Goal: Transaction & Acquisition: Purchase product/service

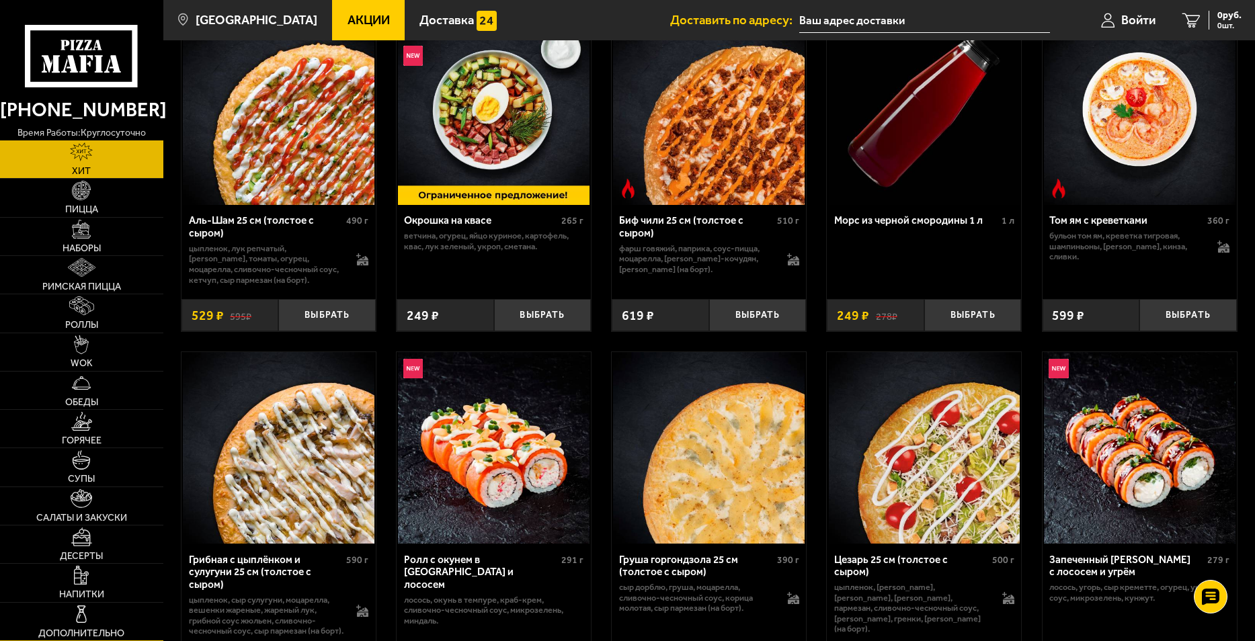
scroll to position [134, 0]
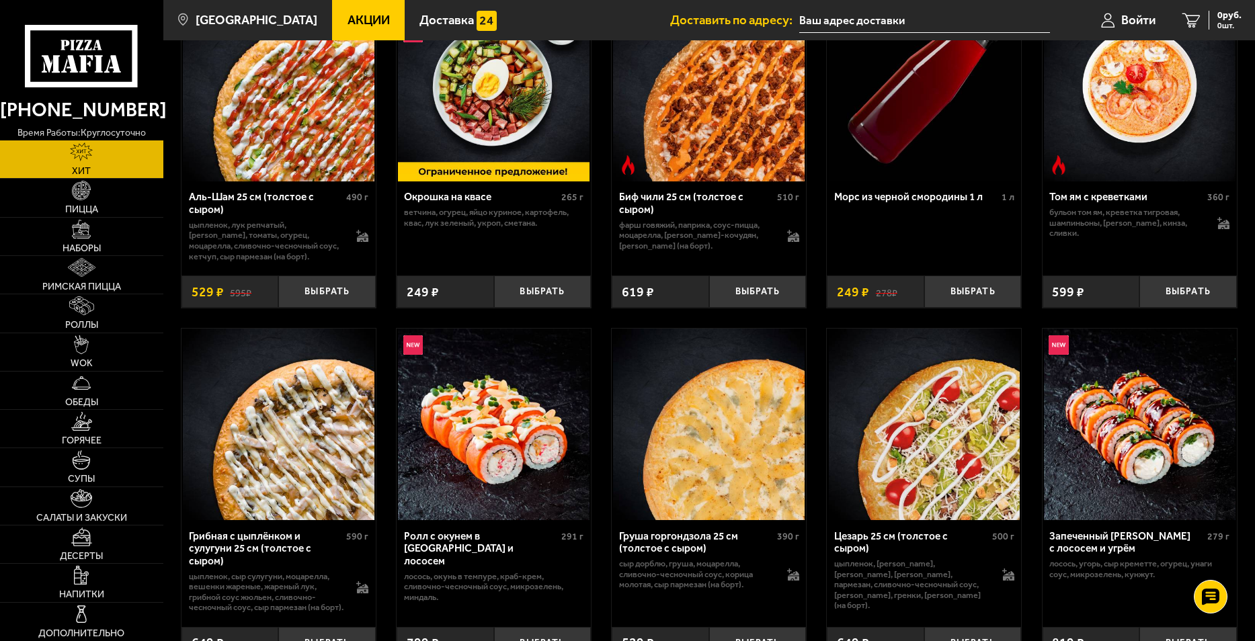
click at [110, 160] on link "Хит" at bounding box center [81, 159] width 163 height 38
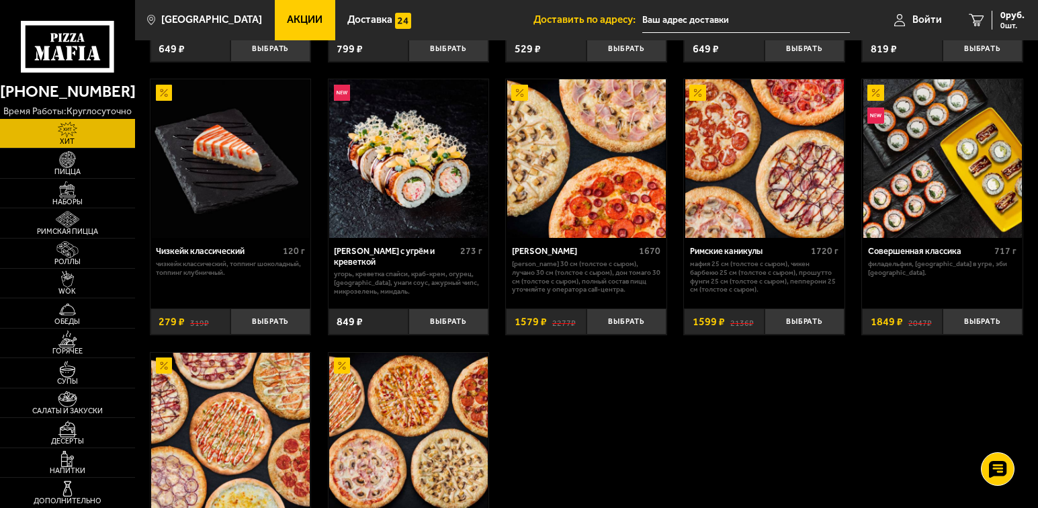
scroll to position [672, 0]
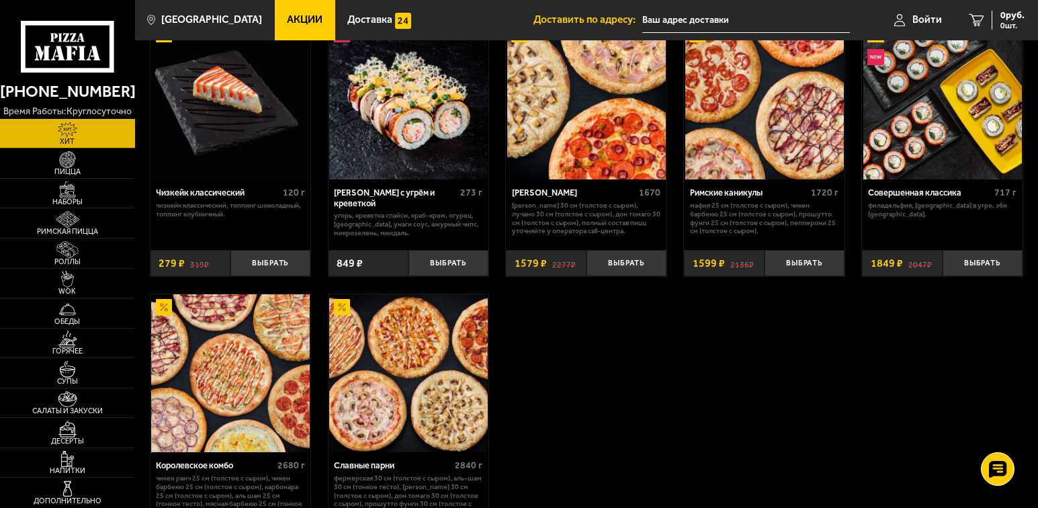
click at [698, 313] on div "Аль-Шам 25 см (толстое с сыром) 490 г цыпленок, лук репчатый, салат айсберг, то…" at bounding box center [586, 2] width 903 height 1155
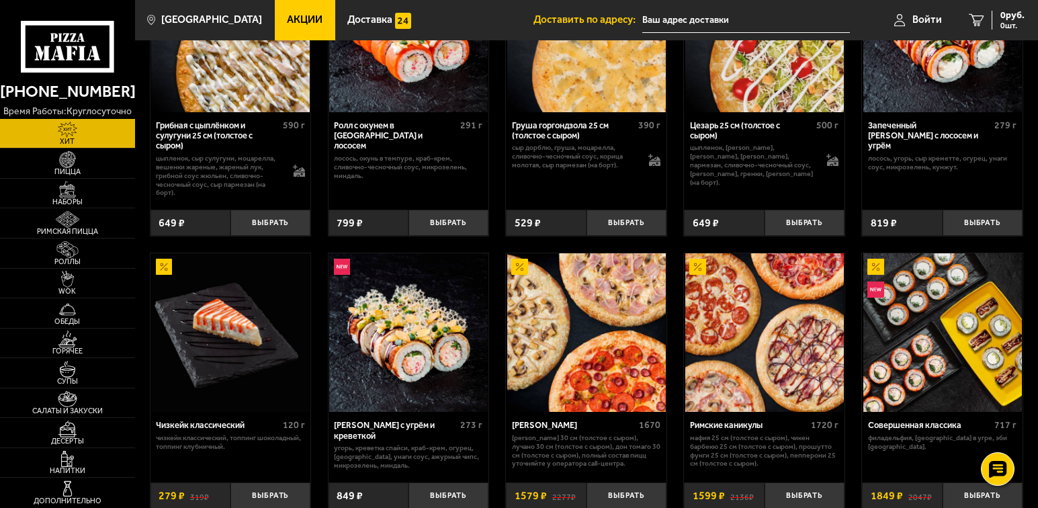
scroll to position [471, 0]
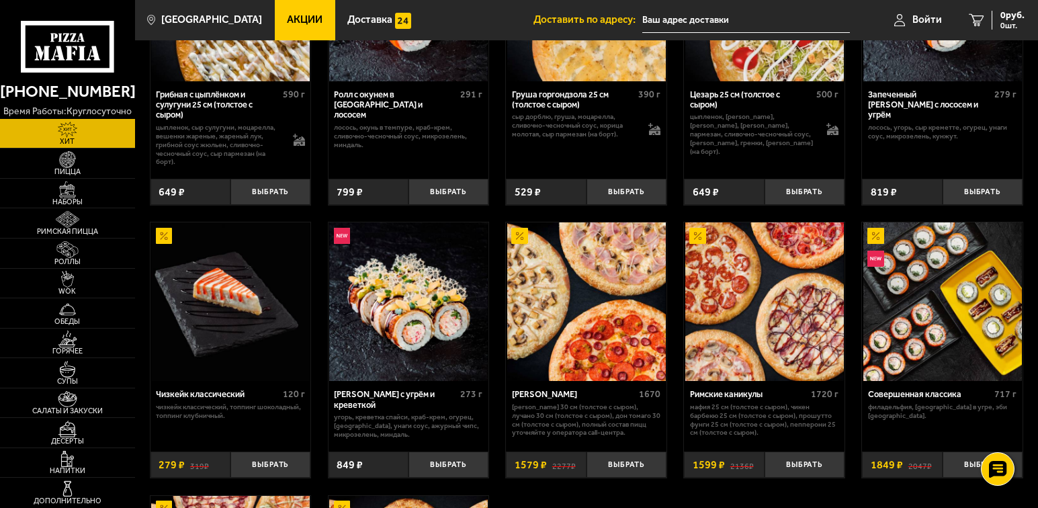
click at [672, 385] on div "Аль-Шам 25 см (толстое с сыром) 490 г цыпленок, лук репчатый, салат айсберг, то…" at bounding box center [586, 203] width 903 height 1155
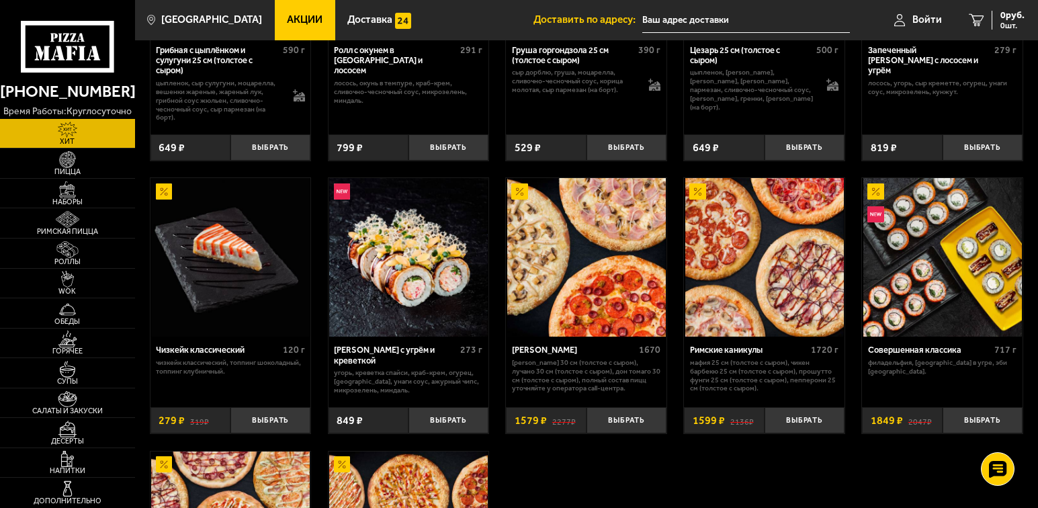
scroll to position [538, 0]
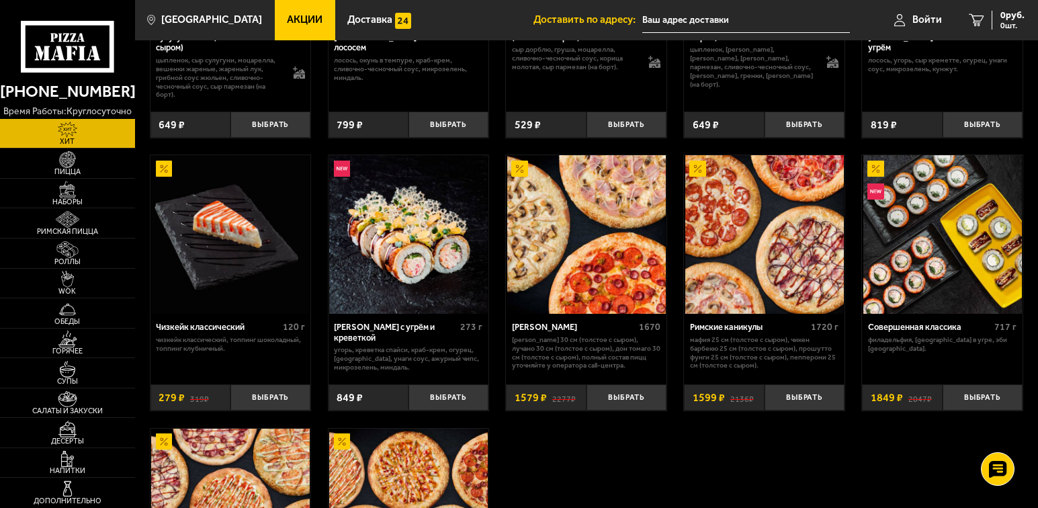
click at [676, 361] on div "Аль-Шам 25 см (толстое с сыром) 490 г цыпленок, лук репчатый, салат айсберг, то…" at bounding box center [586, 136] width 903 height 1155
click at [672, 356] on div "Аль-Шам 25 см (толстое с сыром) 490 г цыпленок, лук репчатый, салат айсберг, то…" at bounding box center [586, 136] width 903 height 1155
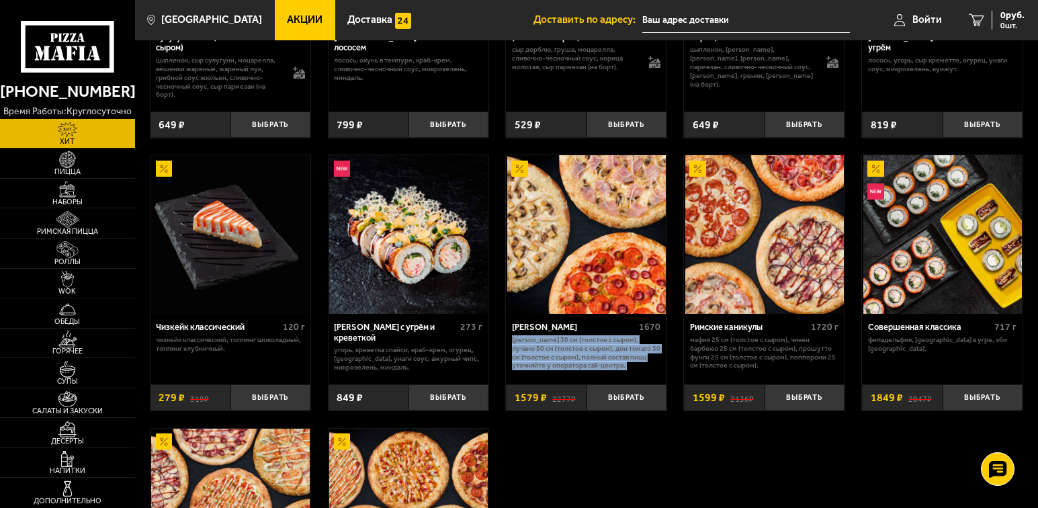
click at [672, 356] on div "Аль-Шам 25 см (толстое с сыром) 490 г цыпленок, лук репчатый, салат айсберг, то…" at bounding box center [586, 136] width 903 height 1155
click at [672, 357] on div "Аль-Шам 25 см (толстое с сыром) 490 г цыпленок, лук репчатый, салат айсберг, то…" at bounding box center [586, 136] width 903 height 1155
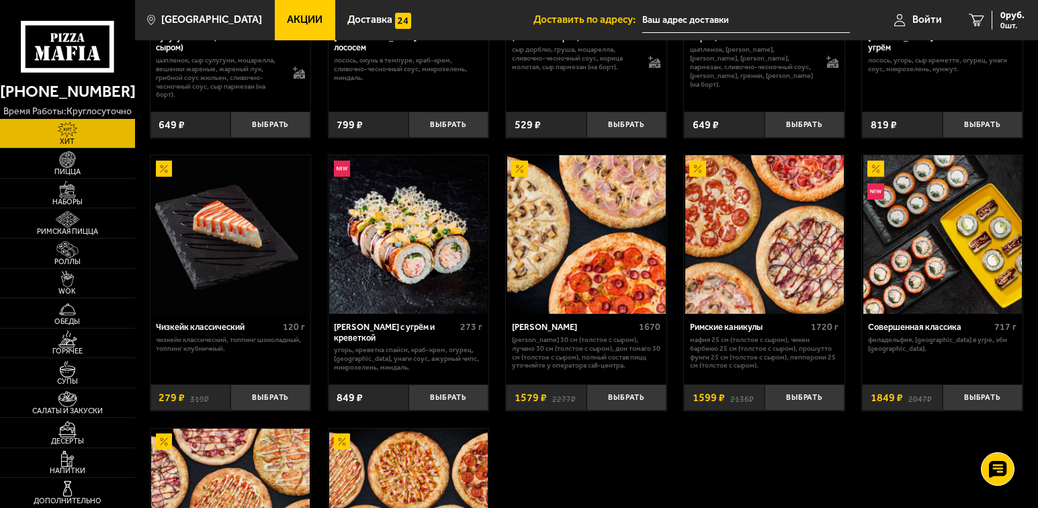
click at [672, 374] on div "Аль-Шам 25 см (толстое с сыром) 490 г цыпленок, лук репчатый, салат айсберг, то…" at bounding box center [586, 136] width 903 height 1155
click at [672, 381] on div "Аль-Шам 25 см (толстое с сыром) 490 г цыпленок, лук репчатый, салат айсберг, то…" at bounding box center [586, 136] width 903 height 1155
click at [674, 364] on div "Аль-Шам 25 см (толстое с сыром) 490 г цыпленок, лук репчатый, салат айсберг, то…" at bounding box center [586, 136] width 903 height 1155
click at [673, 368] on div "Аль-Шам 25 см (толстое с сыром) 490 г цыпленок, лук репчатый, салат айсберг, то…" at bounding box center [586, 136] width 903 height 1155
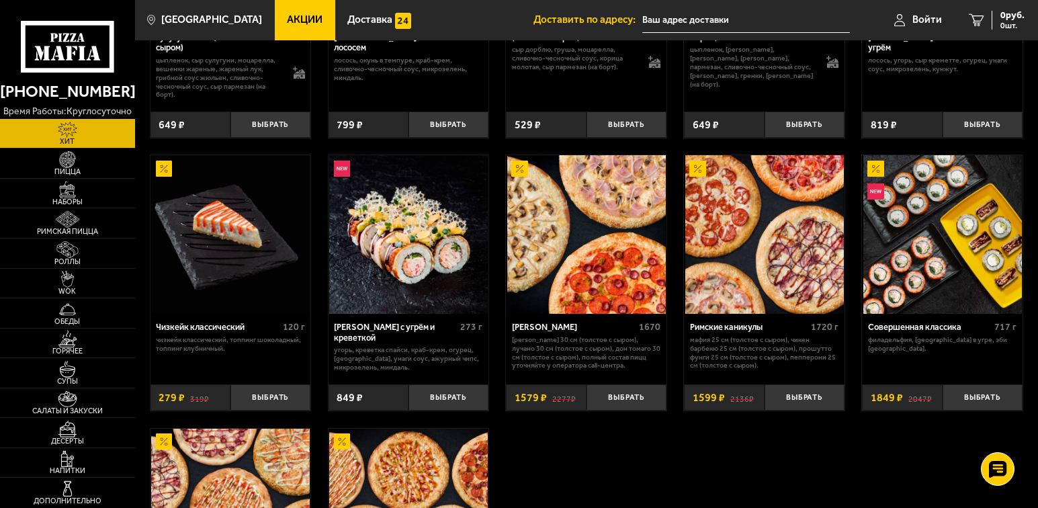
click at [673, 368] on div "Аль-Шам 25 см (толстое с сыром) 490 г цыпленок, лук репчатый, салат айсберг, то…" at bounding box center [586, 136] width 903 height 1155
click at [676, 344] on div "Аль-Шам 25 см (толстое с сыром) 490 г цыпленок, лук репчатый, салат айсберг, то…" at bounding box center [586, 136] width 903 height 1155
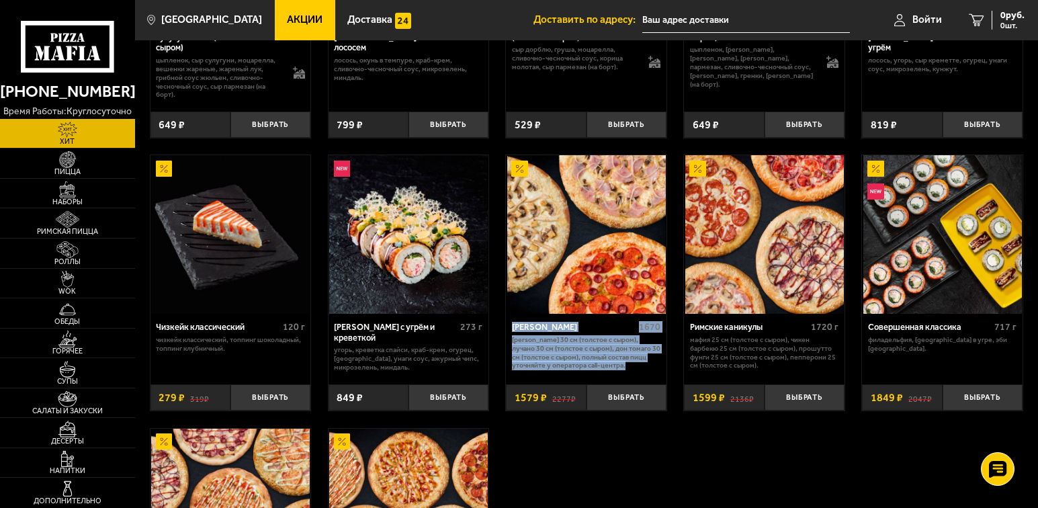
drag, startPoint x: 624, startPoint y: 378, endPoint x: 510, endPoint y: 335, distance: 121.5
click at [510, 335] on div "Хет Трик 1670 [PERSON_NAME] 30 см (толстое с сыром), Лучано 30 см (толстое с сы…" at bounding box center [586, 345] width 161 height 63
click at [505, 336] on div "Аль-Шам 25 см (толстое с сыром) 490 г цыпленок, лук репчатый, салат айсберг, то…" at bounding box center [586, 136] width 903 height 1155
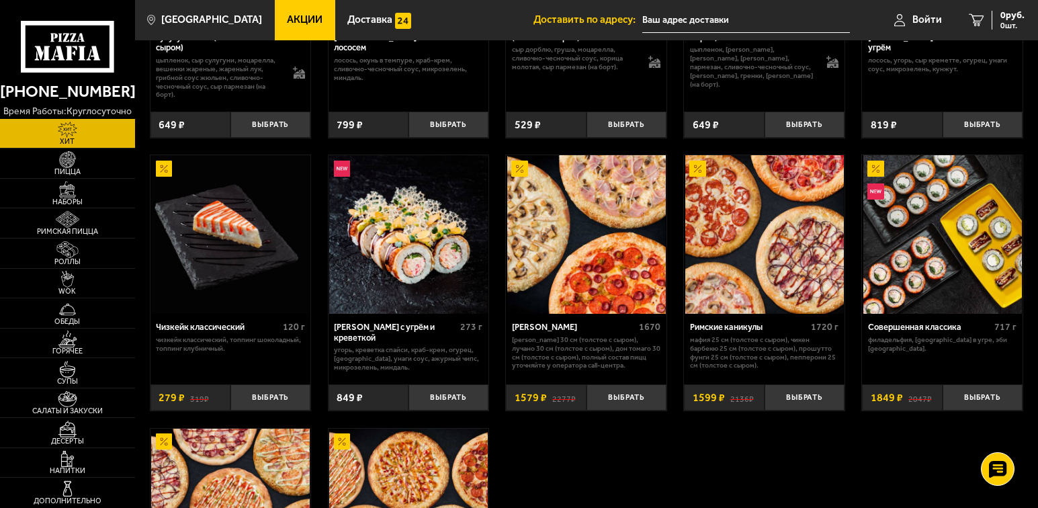
click at [677, 335] on div "Аль-Шам 25 см (толстое с сыром) 490 г цыпленок, лук репчатый, салат айсберг, то…" at bounding box center [586, 136] width 903 height 1155
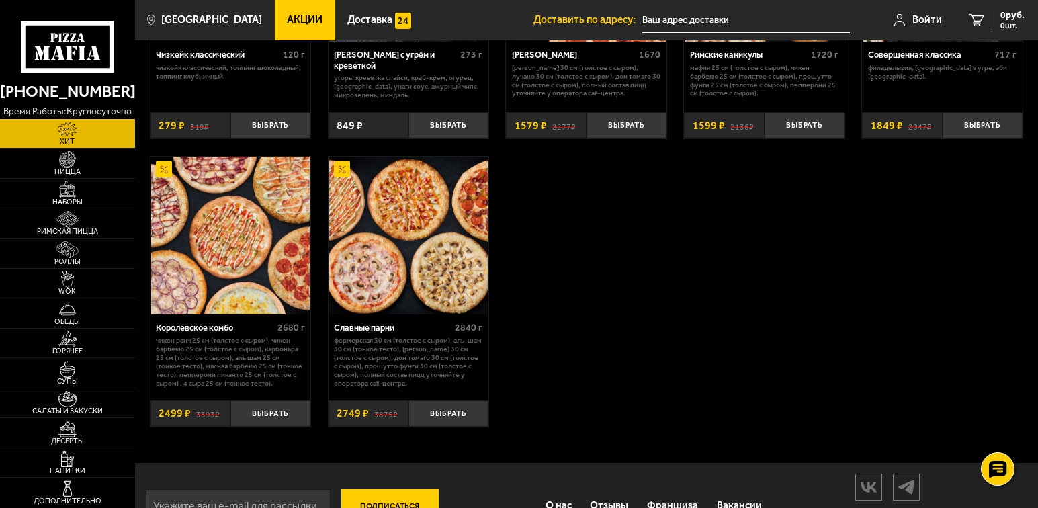
scroll to position [788, 0]
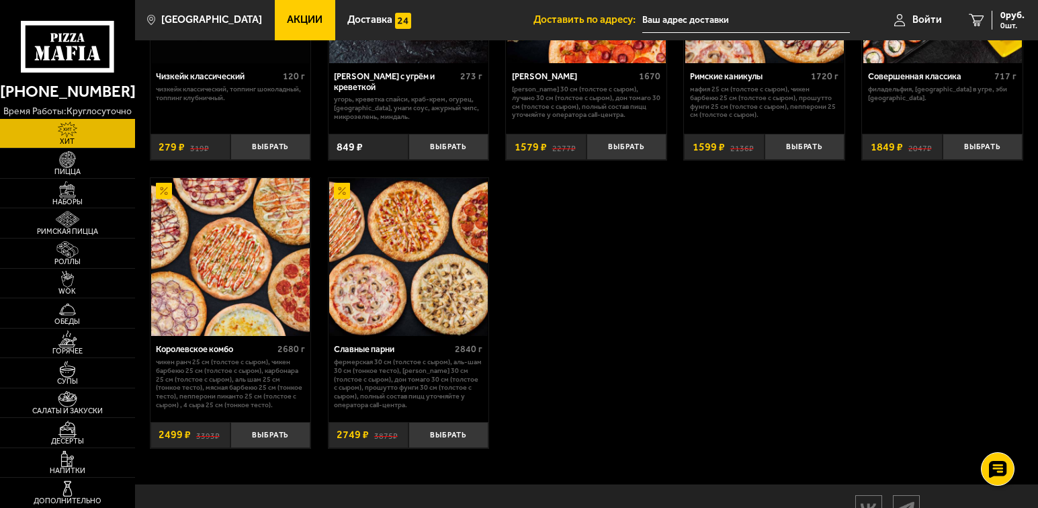
click at [436, 440] on button "Выбрать" at bounding box center [449, 435] width 80 height 26
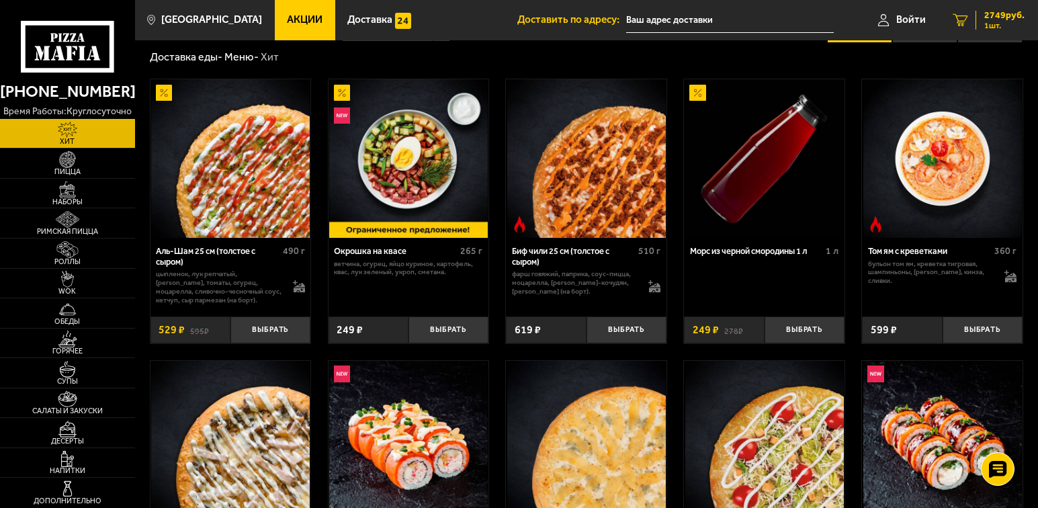
scroll to position [0, 0]
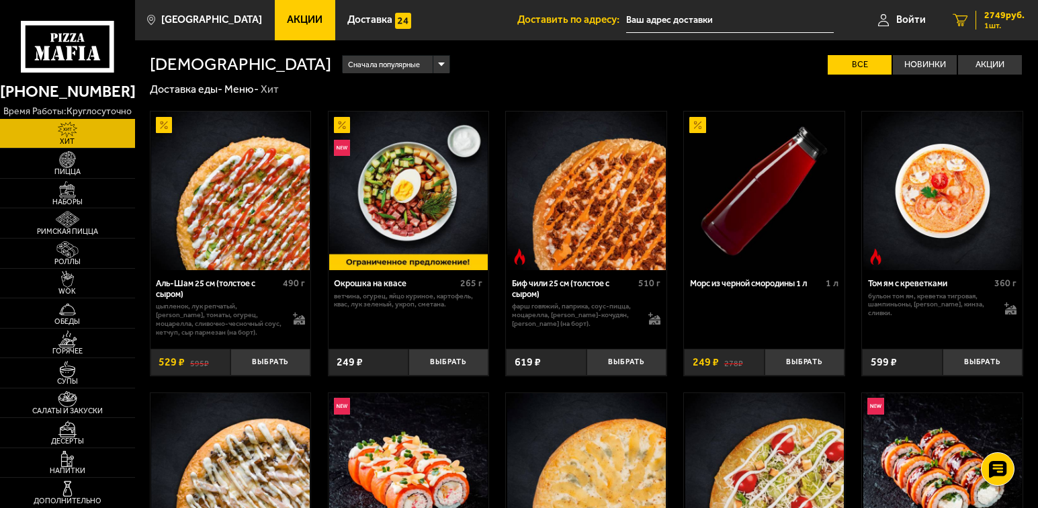
click at [1001, 1] on link "1 2749 руб. 1 шт." at bounding box center [989, 20] width 99 height 40
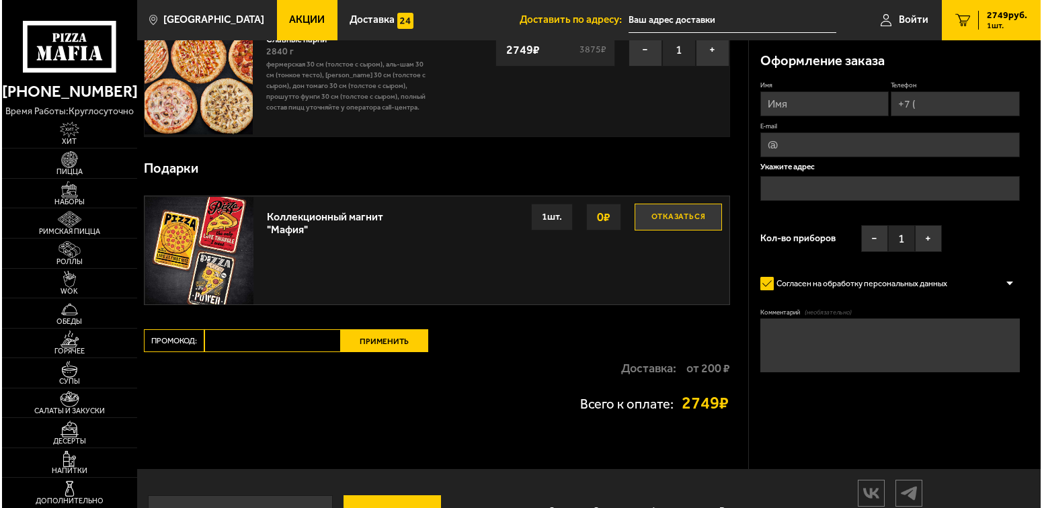
scroll to position [134, 0]
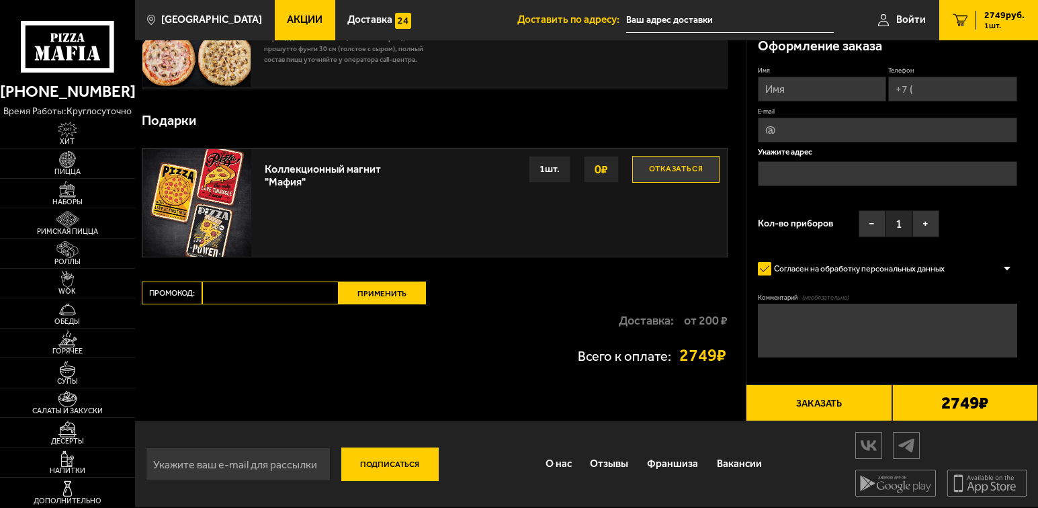
click at [810, 168] on input "text" at bounding box center [887, 173] width 259 height 25
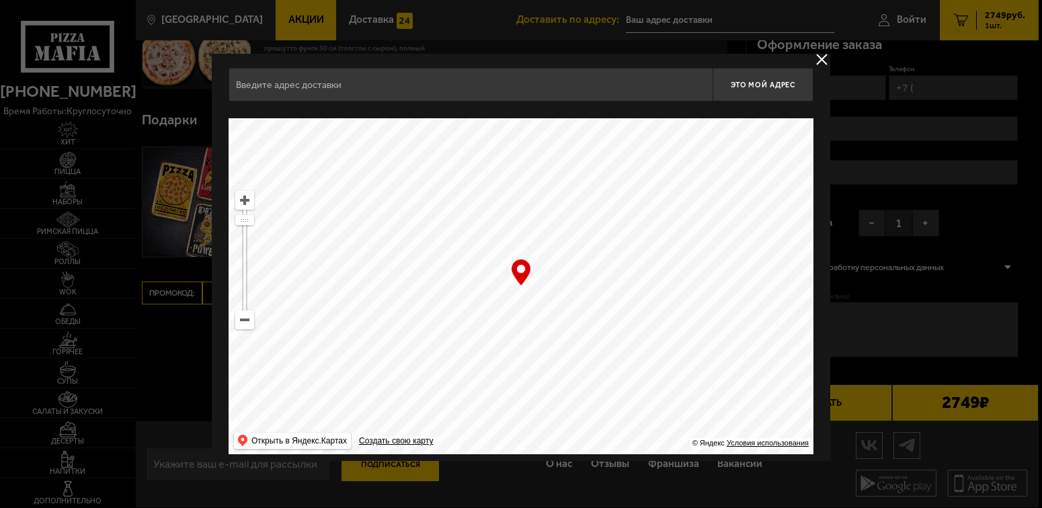
scroll to position [0, 0]
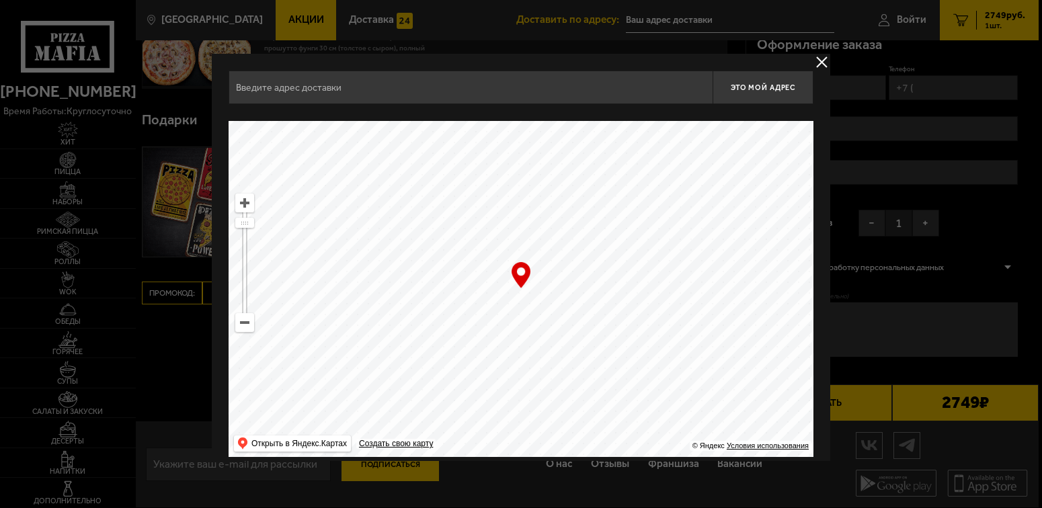
click at [317, 75] on input "text" at bounding box center [471, 88] width 484 height 34
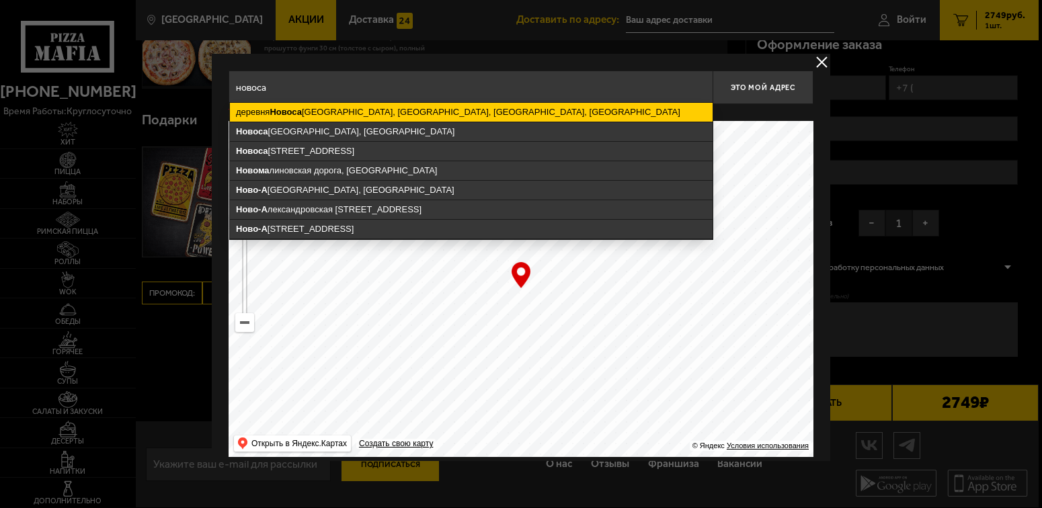
click at [361, 112] on ymaps "деревня [GEOGRAPHIC_DATA], [GEOGRAPHIC_DATA], [GEOGRAPHIC_DATA], [GEOGRAPHIC_DA…" at bounding box center [471, 112] width 483 height 19
type input "[GEOGRAPHIC_DATA], [GEOGRAPHIC_DATA], [GEOGRAPHIC_DATA], деревня [GEOGRAPHIC_DA…"
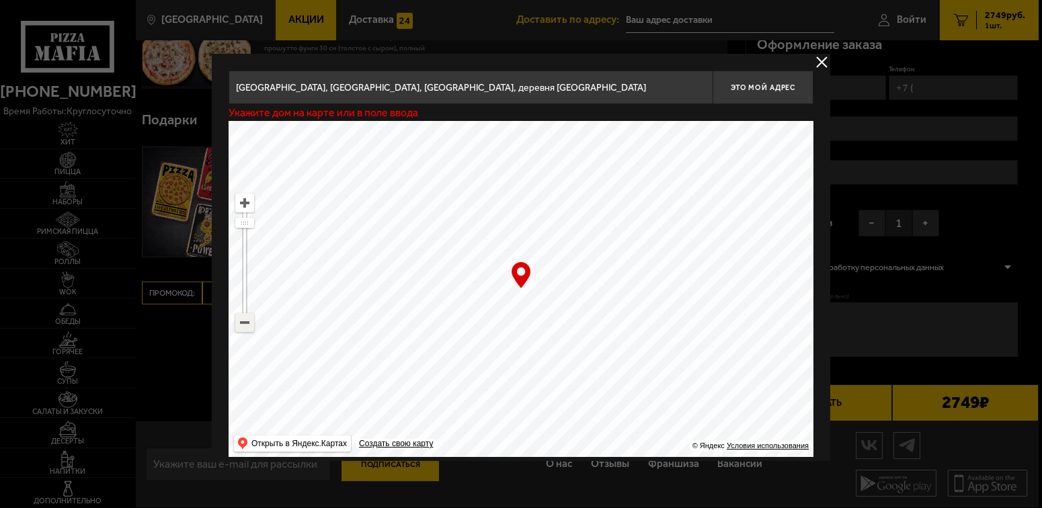
click at [243, 320] on ymaps at bounding box center [244, 322] width 17 height 17
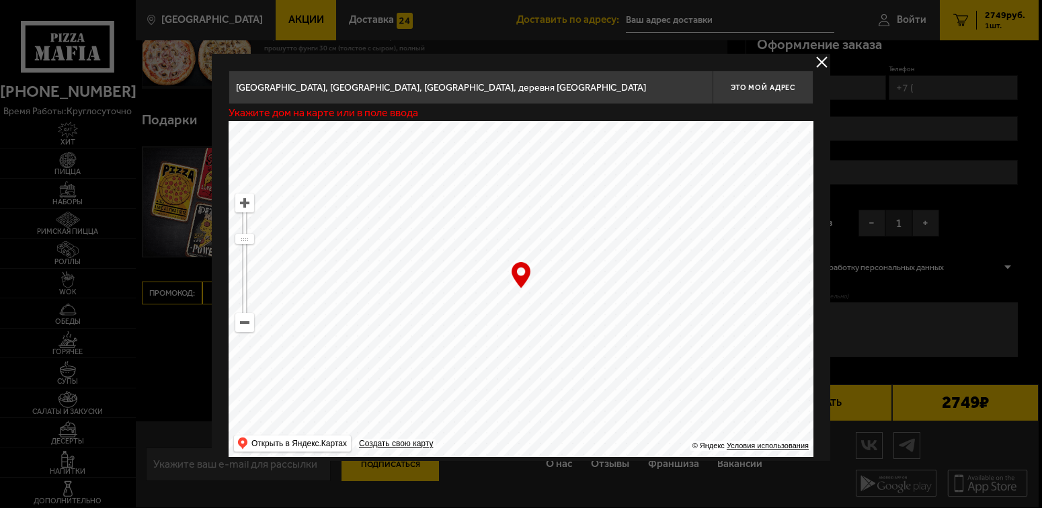
click at [243, 320] on ymaps at bounding box center [244, 322] width 17 height 17
drag, startPoint x: 619, startPoint y: 319, endPoint x: 540, endPoint y: 253, distance: 103.0
click at [540, 253] on ymaps at bounding box center [521, 289] width 585 height 336
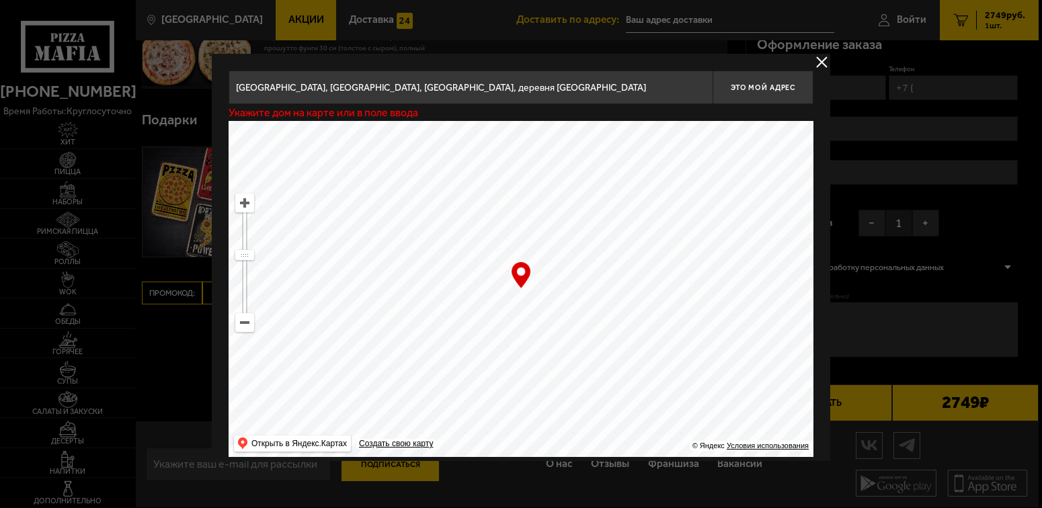
type input "[STREET_ADDRESS]"
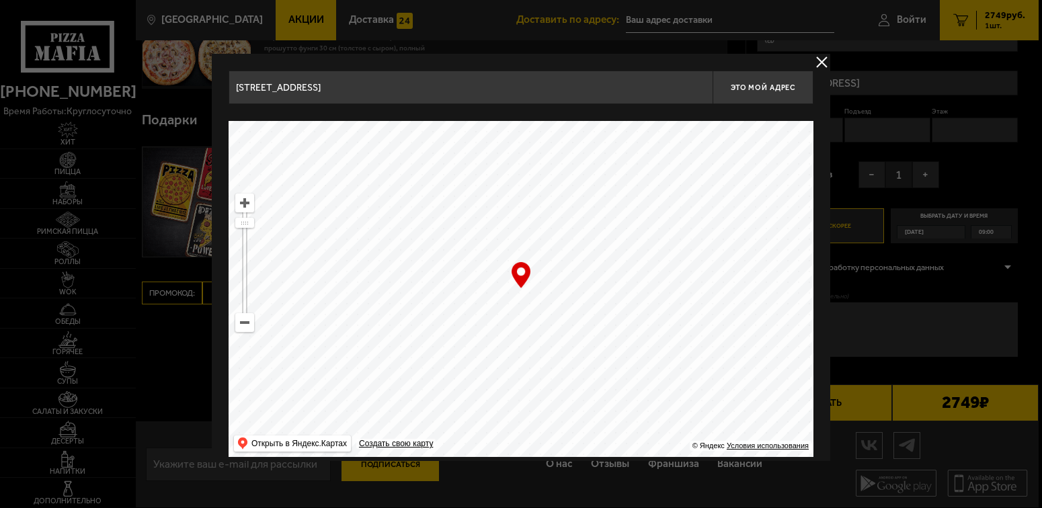
scroll to position [13, 0]
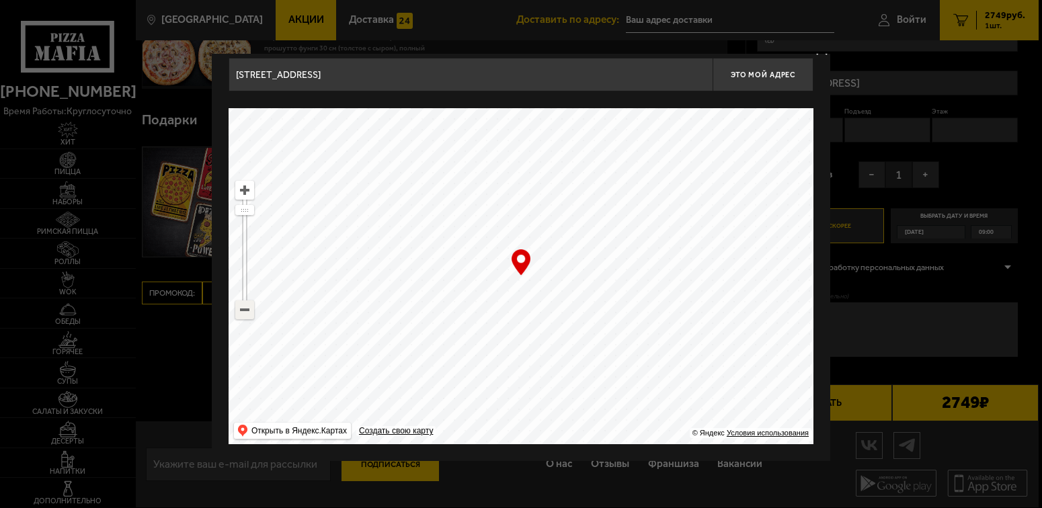
click at [243, 311] on ymaps at bounding box center [244, 309] width 17 height 17
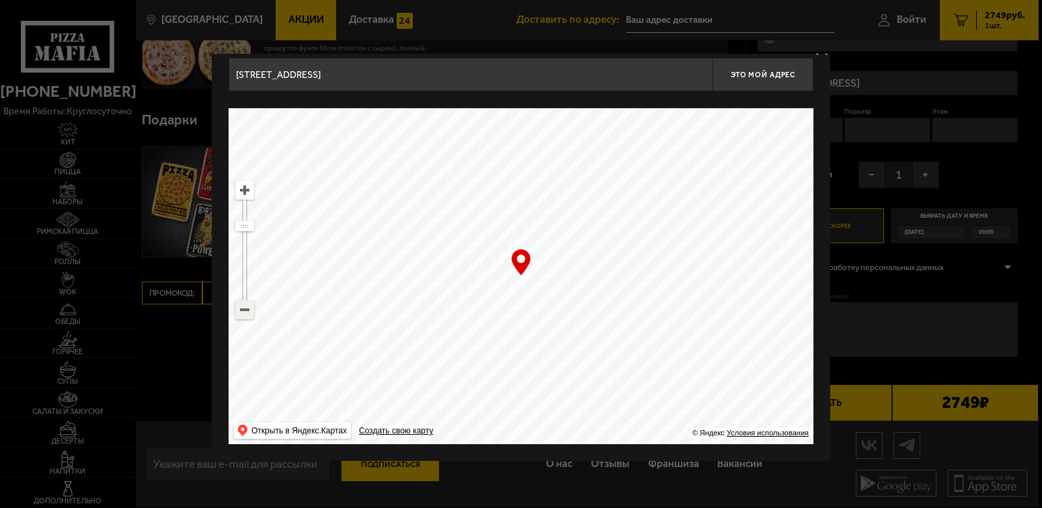
click at [243, 311] on ymaps at bounding box center [244, 309] width 17 height 17
drag, startPoint x: 555, startPoint y: 279, endPoint x: 528, endPoint y: 247, distance: 41.9
click at [528, 247] on ymaps at bounding box center [521, 276] width 585 height 336
click at [247, 191] on ymaps at bounding box center [244, 189] width 17 height 17
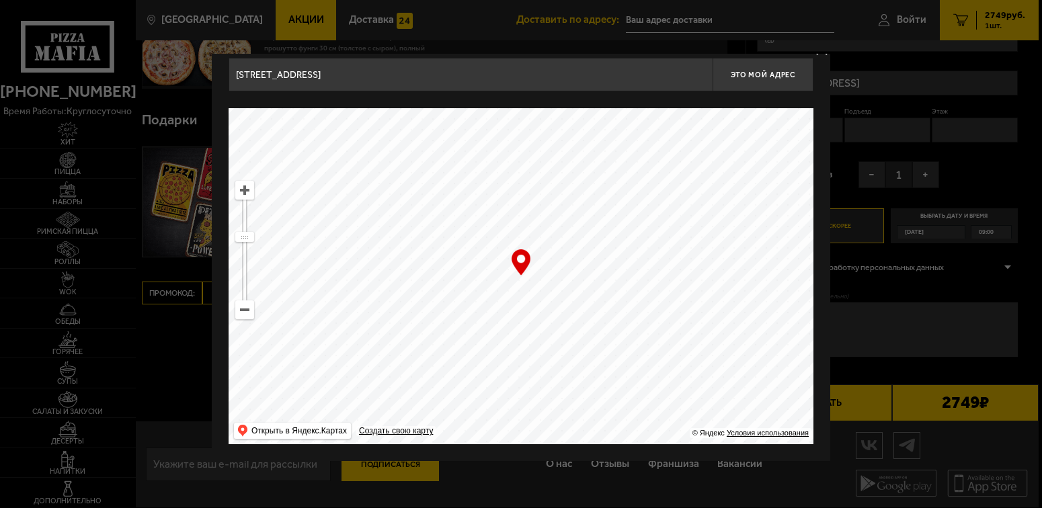
click at [247, 191] on ymaps at bounding box center [244, 189] width 17 height 17
drag, startPoint x: 587, startPoint y: 234, endPoint x: 628, endPoint y: 394, distance: 165.3
click at [628, 394] on ymaps at bounding box center [521, 276] width 585 height 336
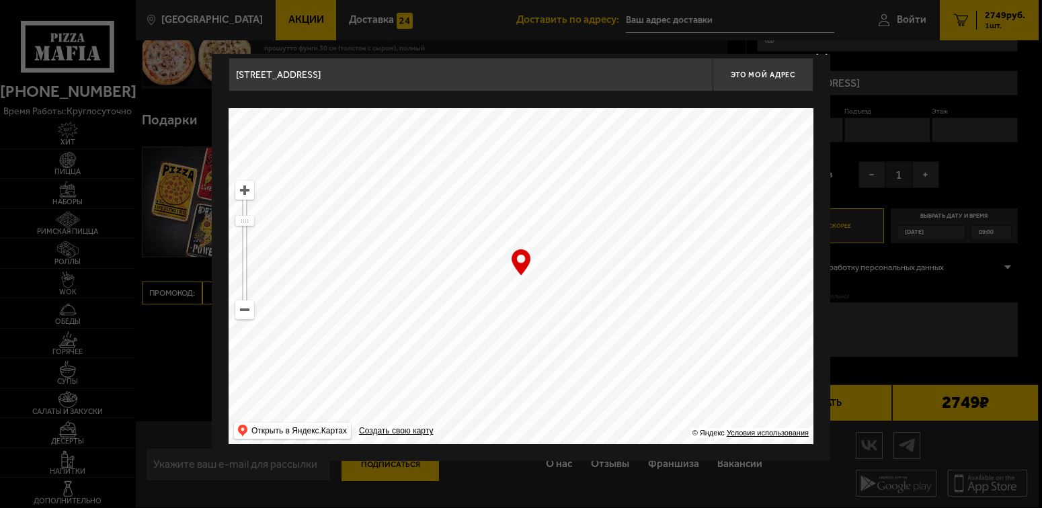
drag, startPoint x: 612, startPoint y: 289, endPoint x: 596, endPoint y: 364, distance: 76.5
click at [596, 363] on ymaps at bounding box center [521, 276] width 585 height 336
drag, startPoint x: 596, startPoint y: 286, endPoint x: 618, endPoint y: 300, distance: 26.3
click at [618, 300] on ymaps at bounding box center [521, 276] width 585 height 336
click at [241, 190] on ymaps at bounding box center [244, 189] width 17 height 17
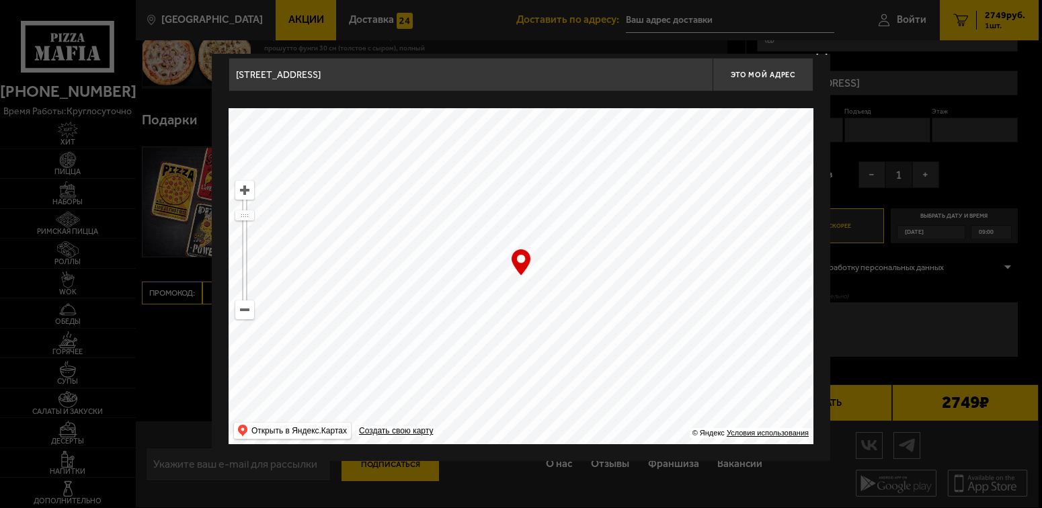
click at [241, 190] on ymaps at bounding box center [244, 189] width 17 height 17
drag, startPoint x: 575, startPoint y: 296, endPoint x: 591, endPoint y: 299, distance: 16.5
click at [591, 299] on ymaps at bounding box center [521, 276] width 585 height 336
click at [250, 309] on ymaps at bounding box center [244, 309] width 17 height 17
type input "[STREET_ADDRESS]"
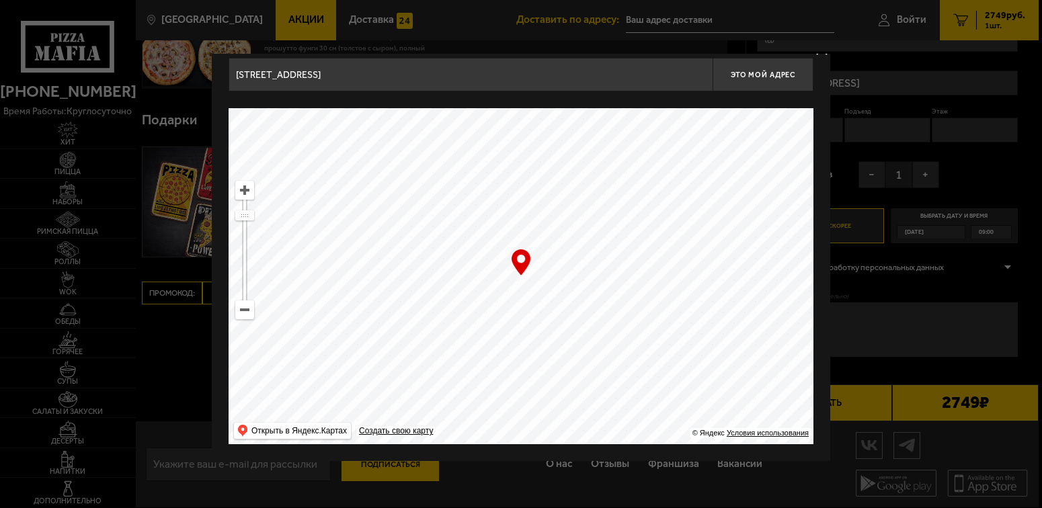
type input "[STREET_ADDRESS]"
drag, startPoint x: 576, startPoint y: 309, endPoint x: 569, endPoint y: 309, distance: 7.4
click at [569, 309] on ymaps at bounding box center [521, 276] width 585 height 336
drag, startPoint x: 569, startPoint y: 300, endPoint x: 639, endPoint y: 304, distance: 69.3
click at [639, 304] on ymaps at bounding box center [521, 276] width 585 height 336
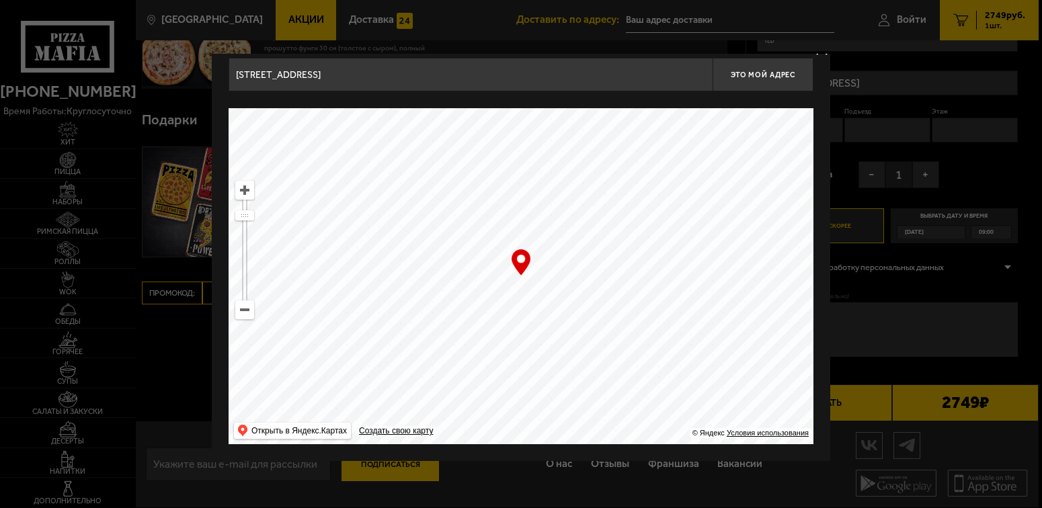
click at [241, 186] on ymaps at bounding box center [244, 189] width 17 height 17
drag, startPoint x: 592, startPoint y: 354, endPoint x: 629, endPoint y: 274, distance: 88.1
click at [629, 274] on ymaps at bounding box center [521, 276] width 585 height 336
type input "[STREET_ADDRESS][PERSON_NAME]"
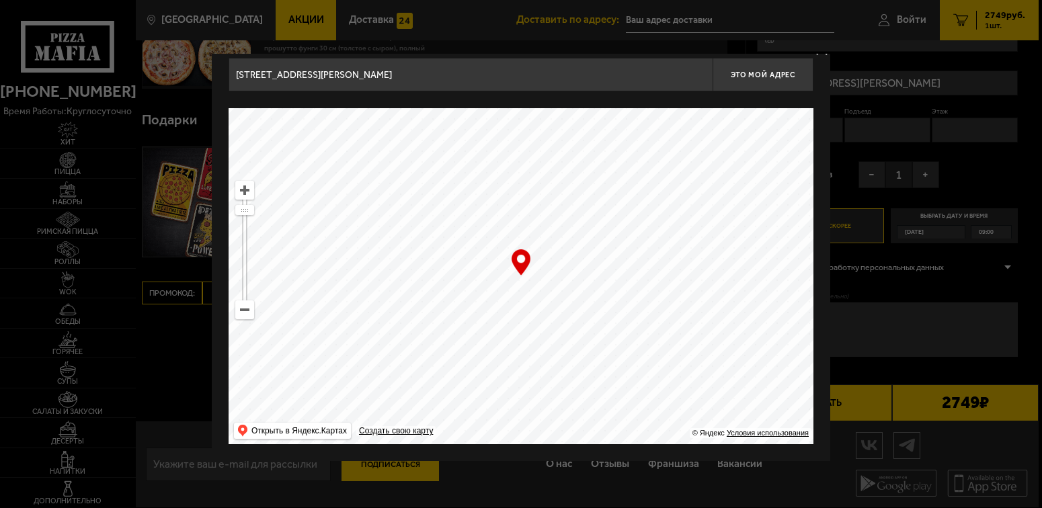
click at [522, 286] on ymaps at bounding box center [521, 276] width 585 height 336
click at [522, 290] on ymaps at bounding box center [521, 276] width 585 height 336
click at [674, 77] on input "[STREET_ADDRESS][PERSON_NAME]" at bounding box center [471, 75] width 484 height 34
drag, startPoint x: 678, startPoint y: 76, endPoint x: 711, endPoint y: 71, distance: 34.0
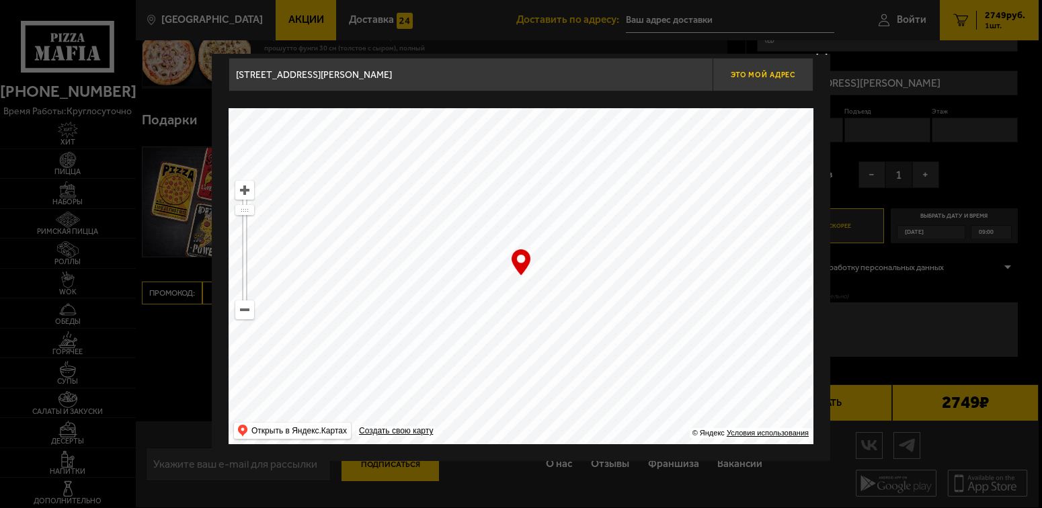
click at [711, 71] on div "[STREET_ADDRESS][PERSON_NAME] Это мой адрес" at bounding box center [521, 75] width 585 height 34
click at [733, 75] on span "Это мой адрес" at bounding box center [763, 75] width 65 height 9
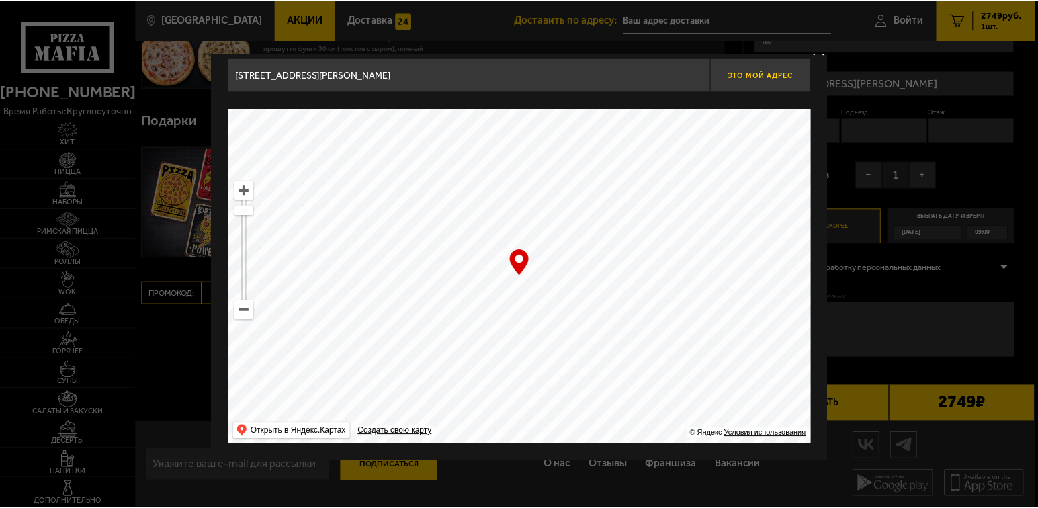
scroll to position [0, 0]
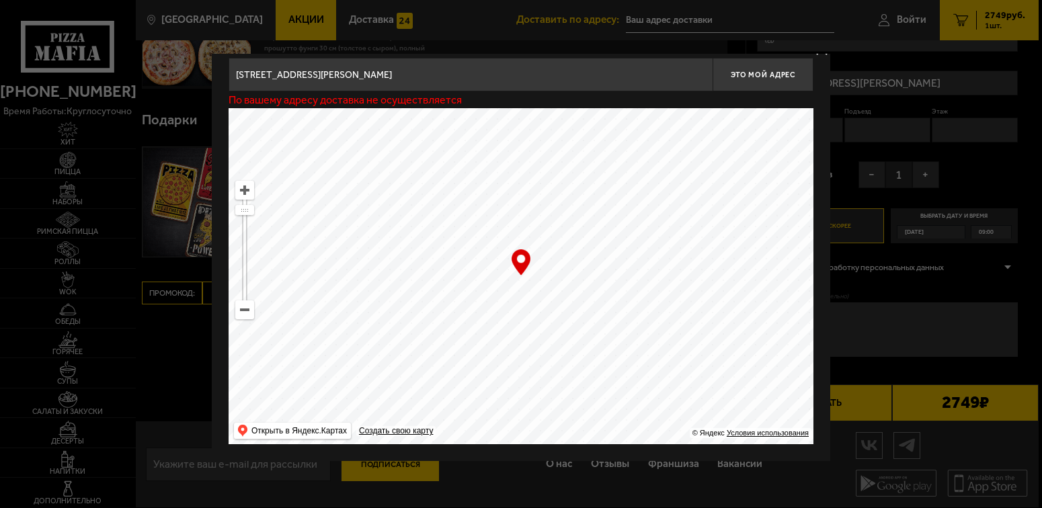
click at [853, 101] on div at bounding box center [521, 254] width 1042 height 508
